Goal: Information Seeking & Learning: Learn about a topic

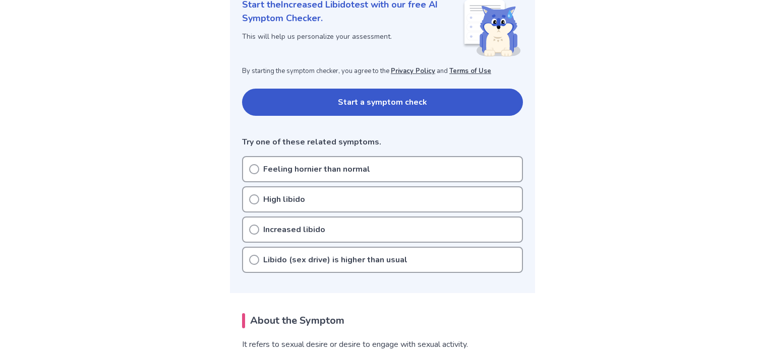
scroll to position [148, 0]
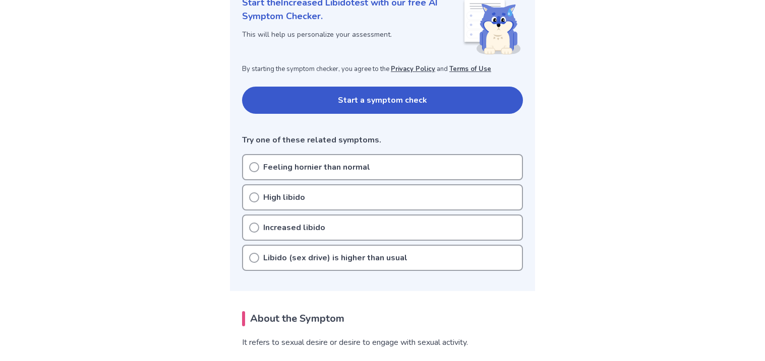
click at [266, 198] on p "High libido" at bounding box center [284, 198] width 42 height 12
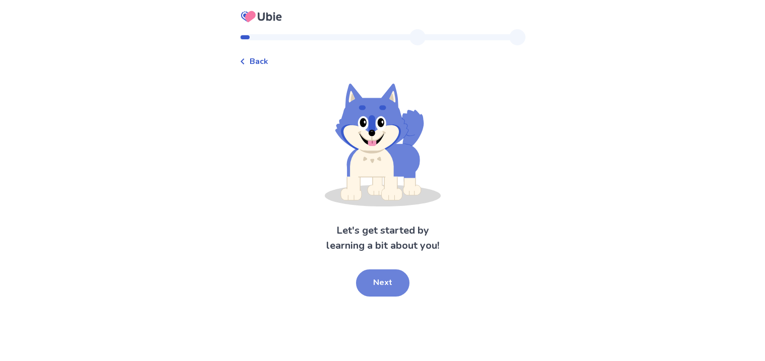
click at [372, 274] on button "Next" at bounding box center [382, 283] width 53 height 27
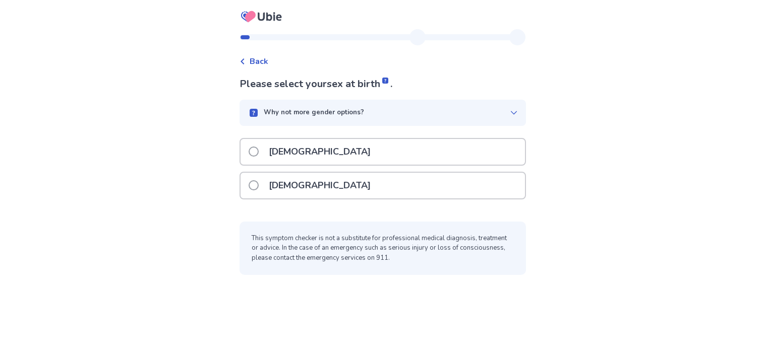
click at [276, 152] on p "[DEMOGRAPHIC_DATA]" at bounding box center [320, 152] width 114 height 26
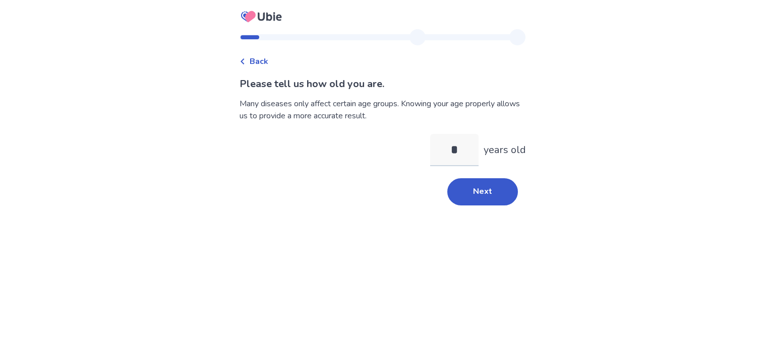
type input "**"
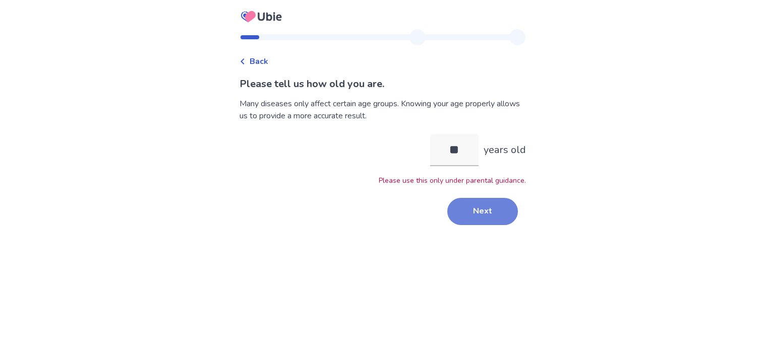
click at [459, 203] on button "Next" at bounding box center [482, 211] width 71 height 27
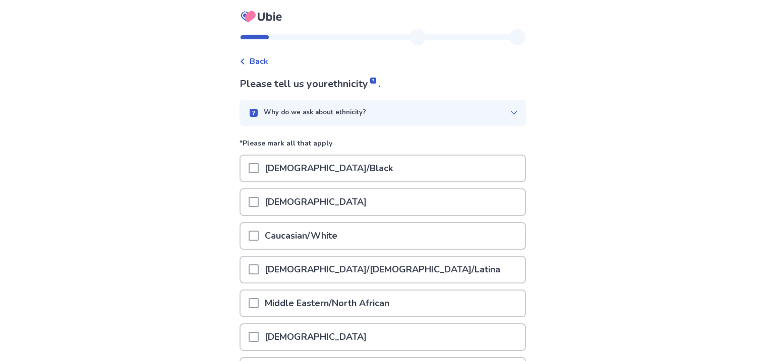
click at [433, 167] on div "[DEMOGRAPHIC_DATA]/Black" at bounding box center [382, 169] width 284 height 26
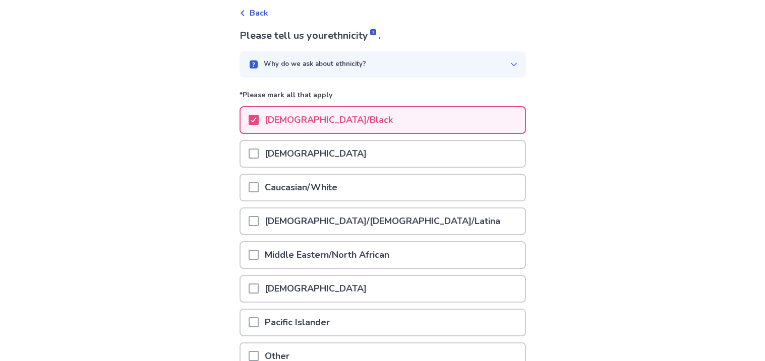
scroll to position [139, 0]
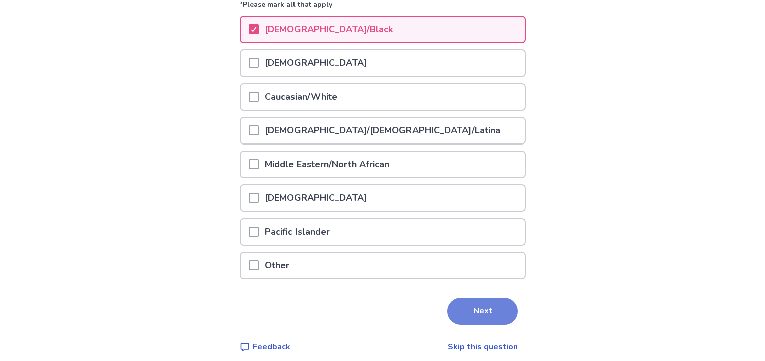
click at [486, 307] on button "Next" at bounding box center [482, 311] width 71 height 27
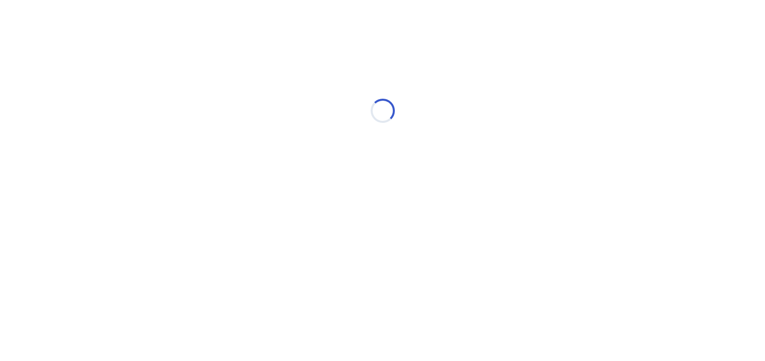
scroll to position [0, 0]
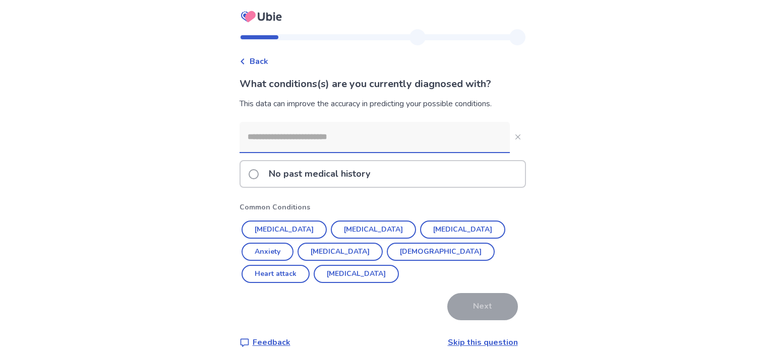
click at [364, 176] on p "No past medical history" at bounding box center [319, 174] width 113 height 26
click at [258, 174] on span at bounding box center [254, 174] width 10 height 10
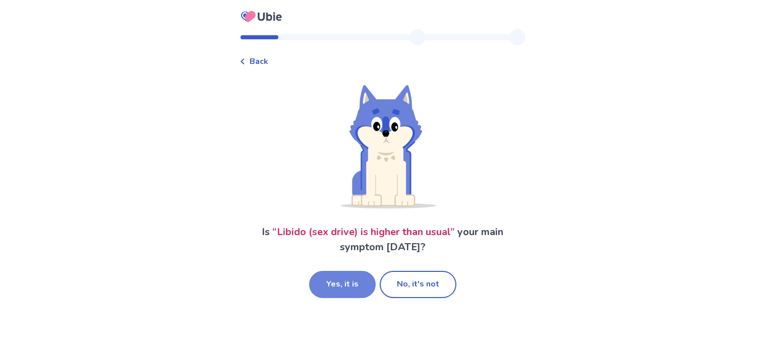
click at [344, 285] on button "Yes, it is" at bounding box center [342, 284] width 67 height 27
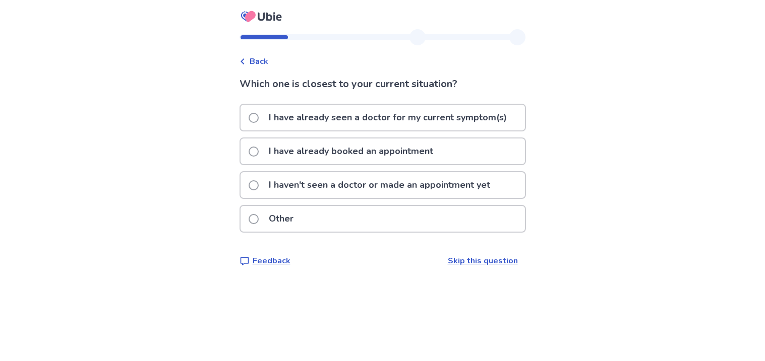
click at [375, 181] on p "I haven't seen a doctor or made an appointment yet" at bounding box center [379, 185] width 233 height 26
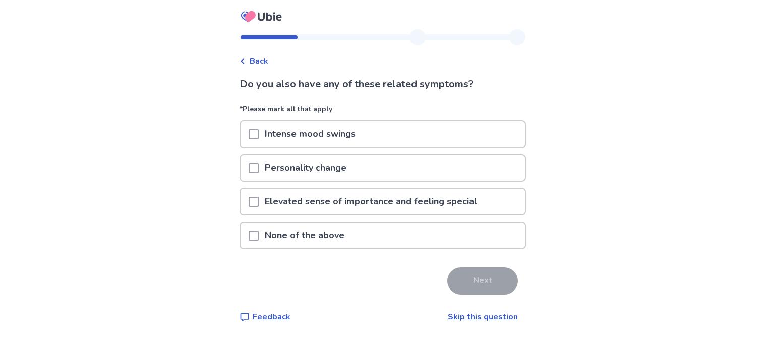
click at [259, 231] on span at bounding box center [254, 236] width 10 height 10
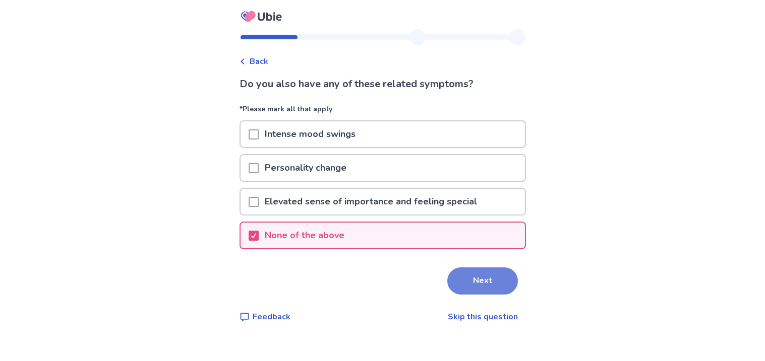
click at [480, 273] on button "Next" at bounding box center [482, 281] width 71 height 27
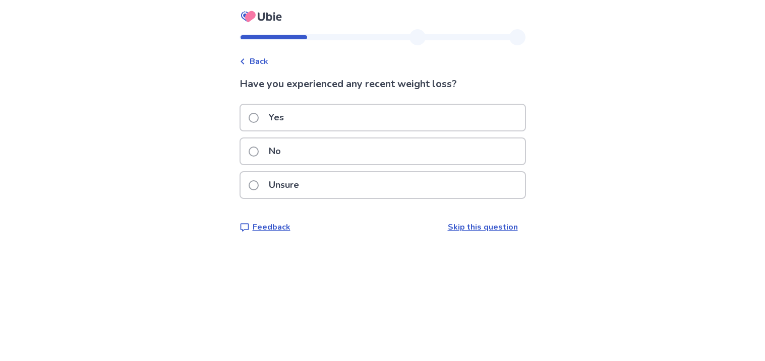
click at [294, 178] on p "Unsure" at bounding box center [284, 185] width 42 height 26
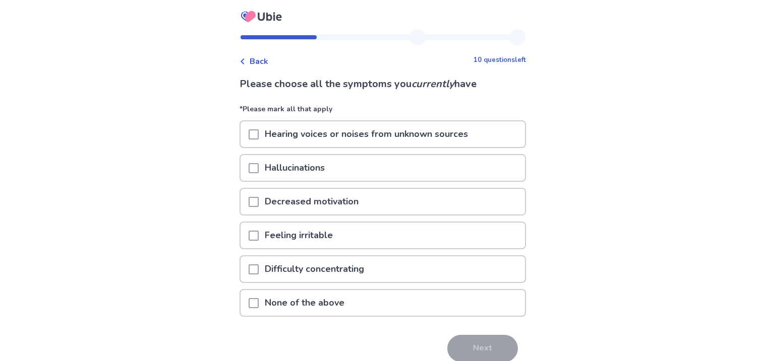
click at [259, 298] on span at bounding box center [254, 303] width 10 height 10
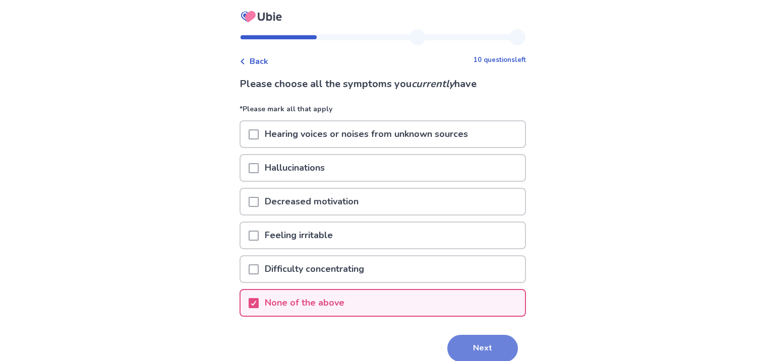
click at [460, 346] on button "Next" at bounding box center [482, 348] width 71 height 27
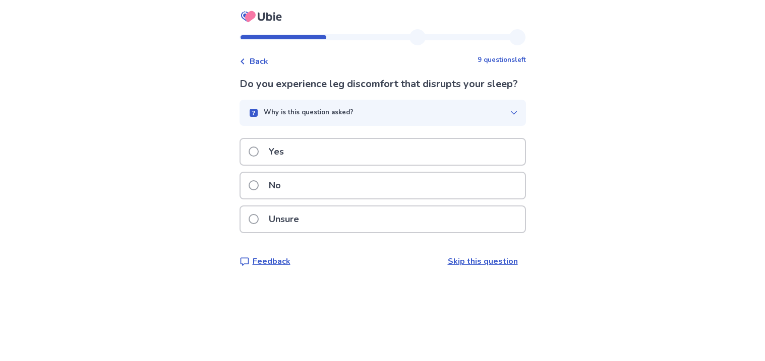
click at [257, 157] on span at bounding box center [254, 152] width 10 height 10
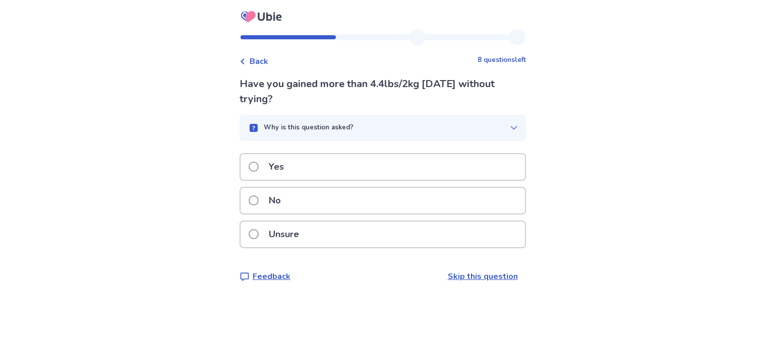
click at [285, 157] on p "Yes" at bounding box center [276, 167] width 27 height 26
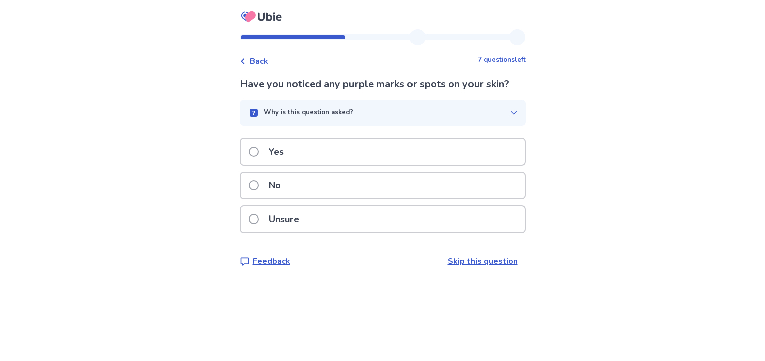
click at [275, 182] on p "No" at bounding box center [275, 186] width 24 height 26
click at [320, 229] on div "Unsure" at bounding box center [382, 220] width 284 height 26
click at [315, 194] on div "No" at bounding box center [382, 186] width 284 height 26
click at [281, 193] on p "No" at bounding box center [275, 186] width 24 height 26
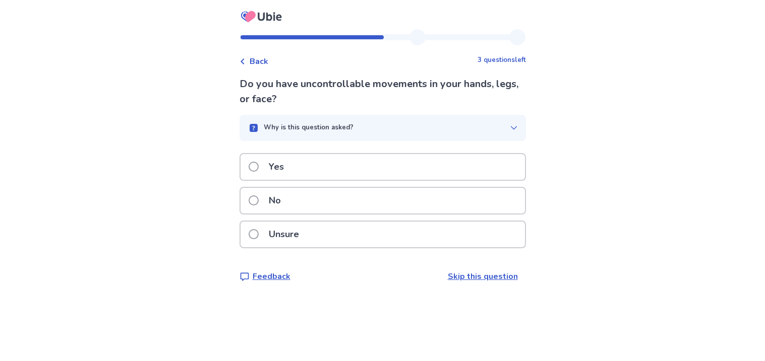
click at [284, 197] on p "No" at bounding box center [275, 201] width 24 height 26
click at [289, 161] on p "Yes" at bounding box center [276, 167] width 27 height 26
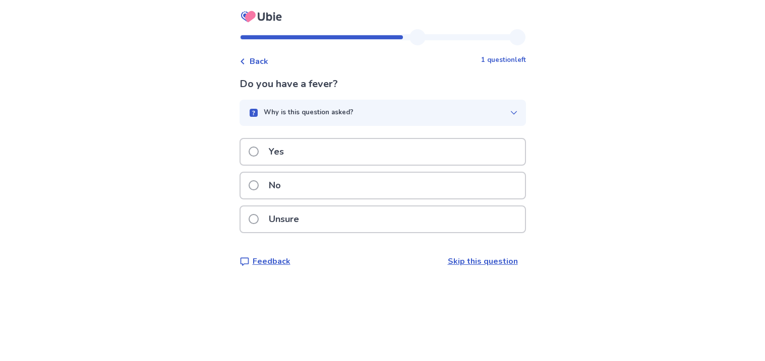
click at [318, 111] on p "Why is this question asked?" at bounding box center [309, 113] width 90 height 10
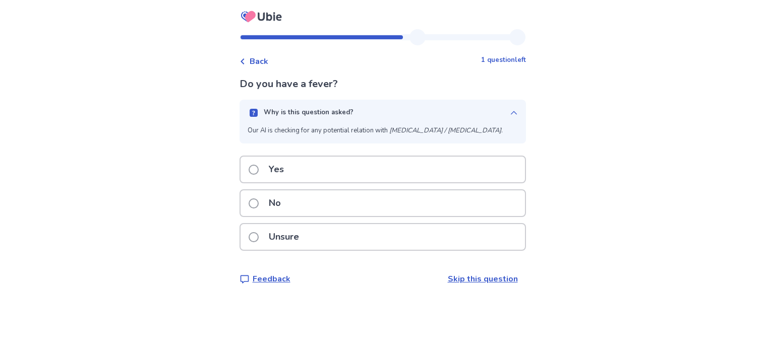
click at [318, 111] on p "Why is this question asked?" at bounding box center [309, 113] width 90 height 10
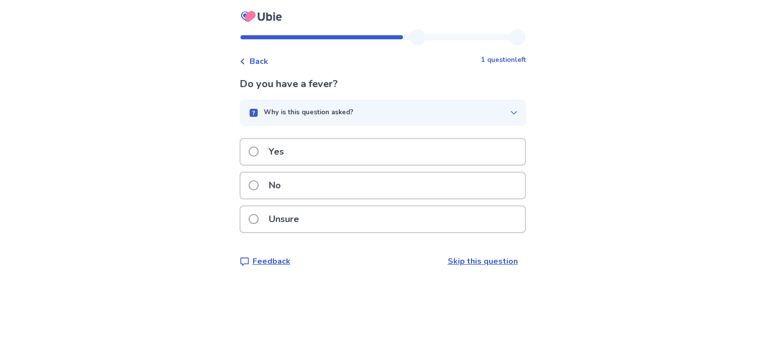
click at [331, 184] on div "No" at bounding box center [382, 186] width 284 height 26
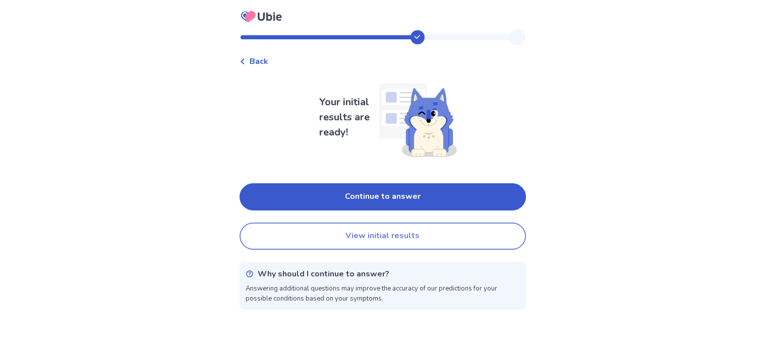
click at [338, 241] on button "View initial results" at bounding box center [382, 236] width 286 height 27
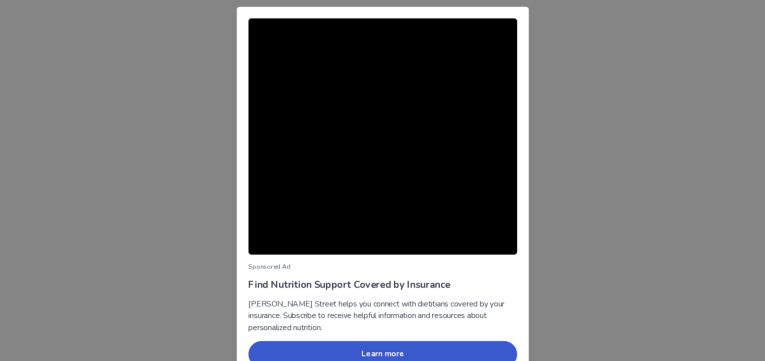
scroll to position [3, 0]
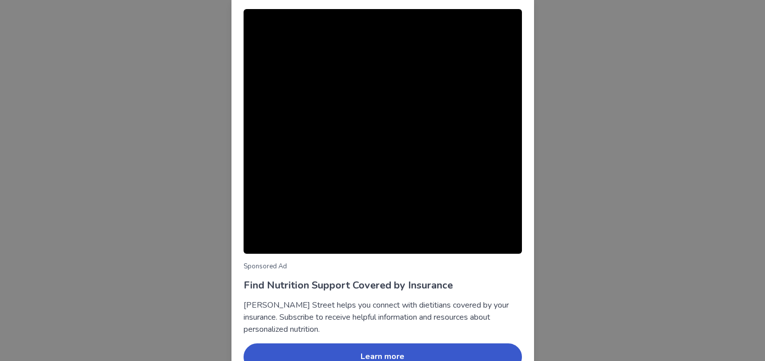
click at [154, 166] on div "Sponsored Ad Find Nutrition Support Covered by Insurance Berry Street helps you…" at bounding box center [382, 180] width 765 height 361
